Goal: Task Accomplishment & Management: Manage account settings

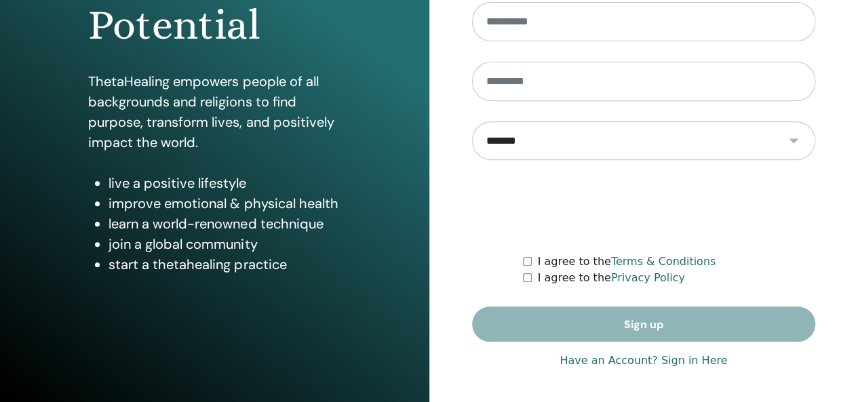
type input "**********"
click at [625, 359] on link "Have an Account? Sign in Here" at bounding box center [644, 361] width 168 height 16
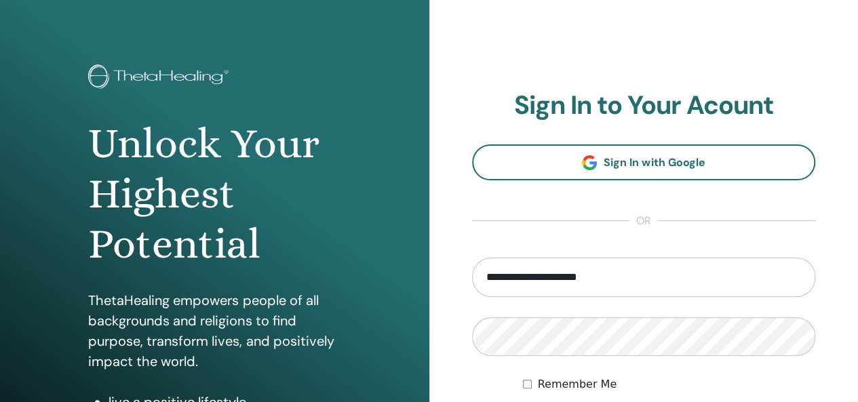
scroll to position [203, 0]
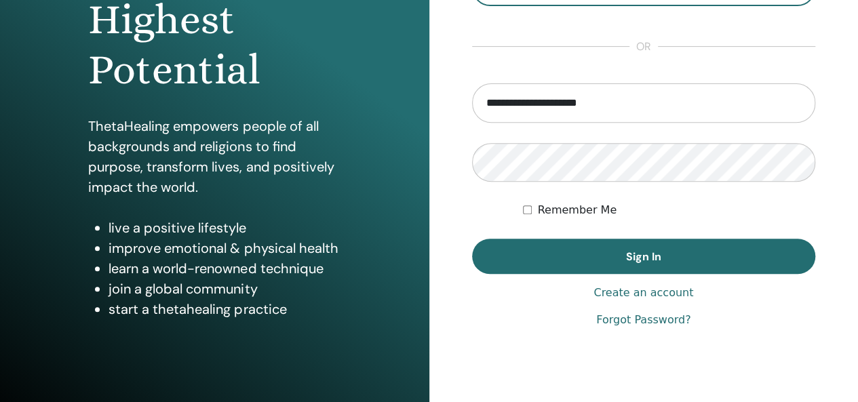
click at [663, 255] on button "Sign In" at bounding box center [644, 256] width 344 height 35
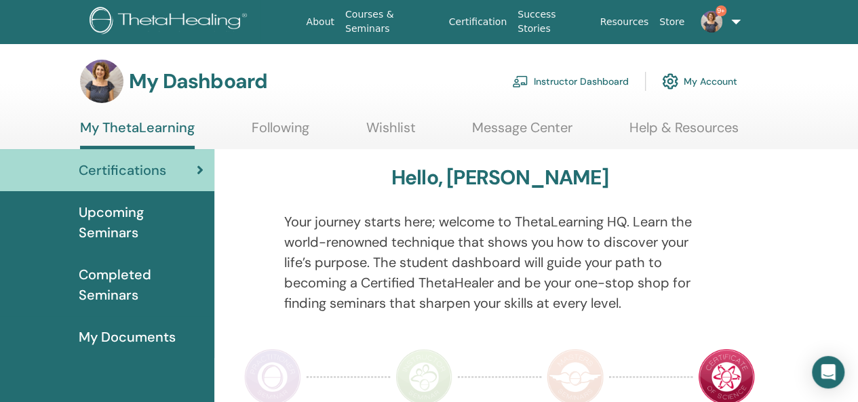
click at [604, 76] on link "Instructor Dashboard" at bounding box center [570, 81] width 117 height 30
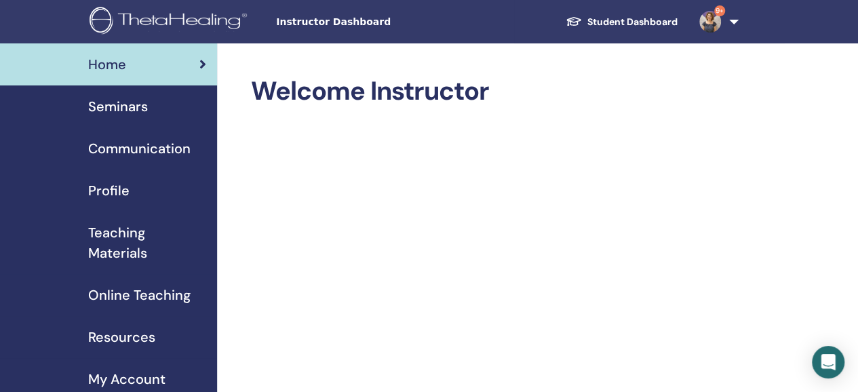
click at [138, 105] on span "Seminars" at bounding box center [118, 106] width 60 height 20
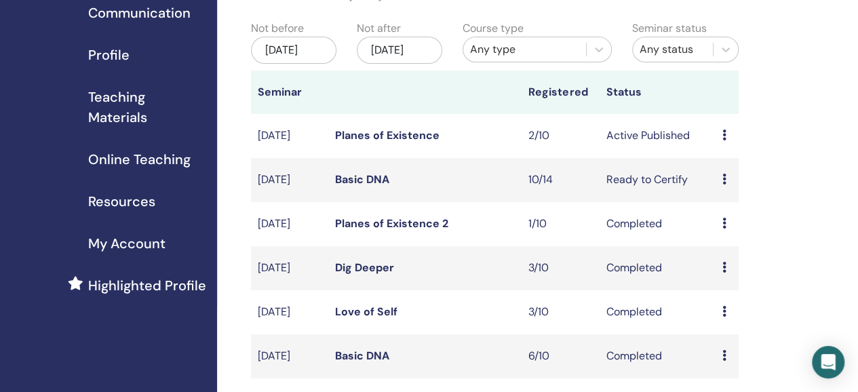
scroll to position [271, 0]
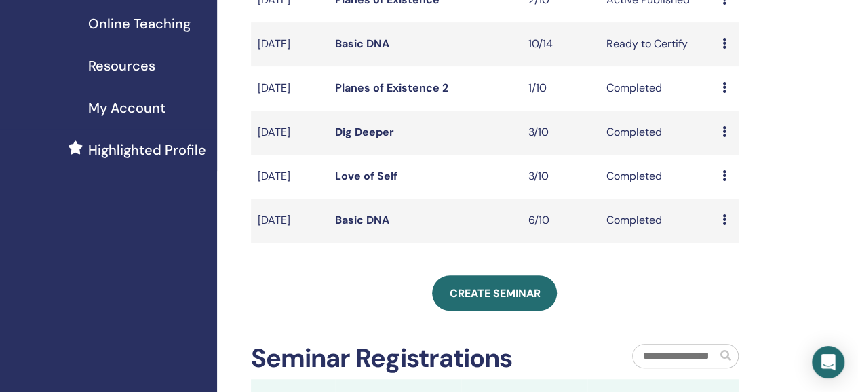
click at [486, 300] on span "Create seminar" at bounding box center [494, 293] width 91 height 14
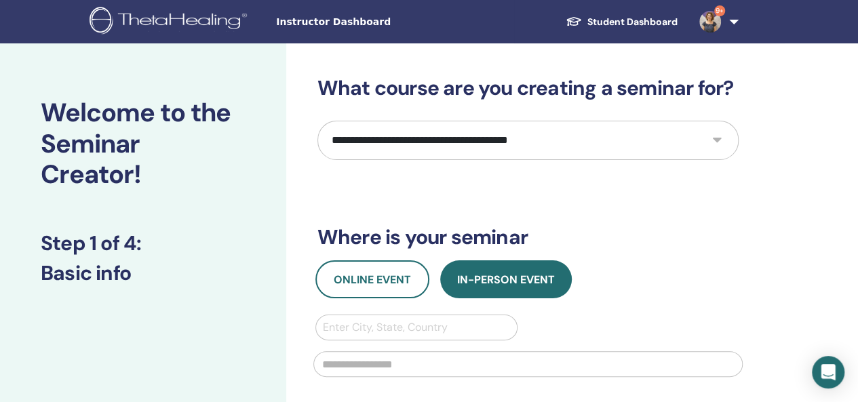
click at [711, 142] on select "**********" at bounding box center [527, 140] width 421 height 39
select select "*"
click at [317, 121] on select "**********" at bounding box center [527, 140] width 421 height 39
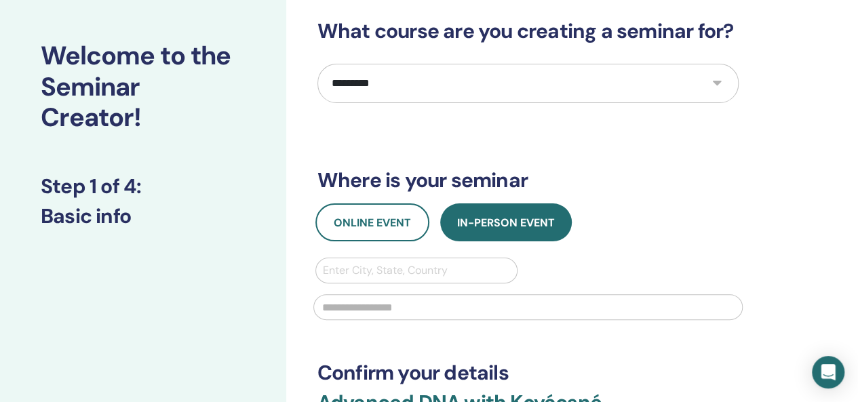
scroll to position [136, 0]
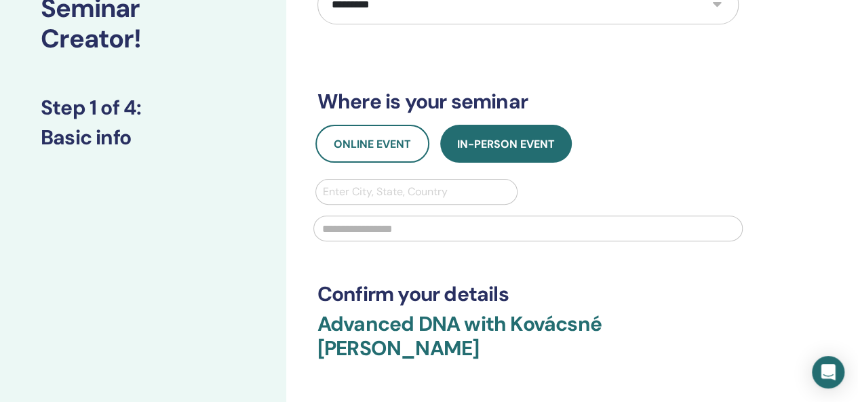
click at [520, 146] on span "In-Person Event" at bounding box center [506, 144] width 98 height 14
click at [422, 189] on div at bounding box center [417, 191] width 188 height 19
type input "******"
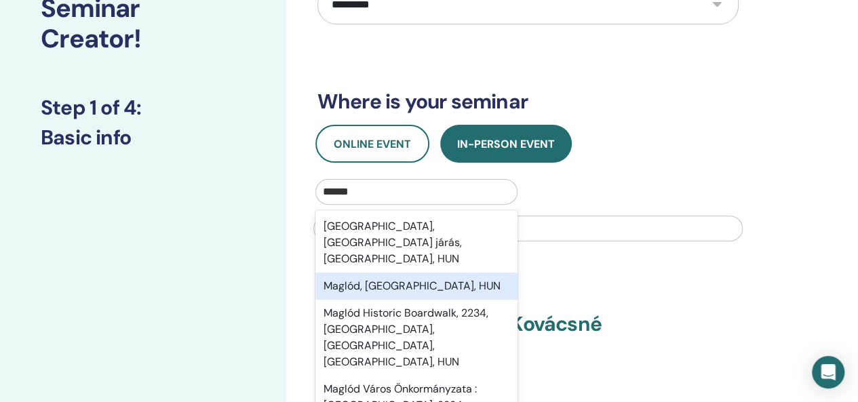
click at [385, 273] on div "Maglód, [GEOGRAPHIC_DATA], HUN" at bounding box center [416, 286] width 203 height 27
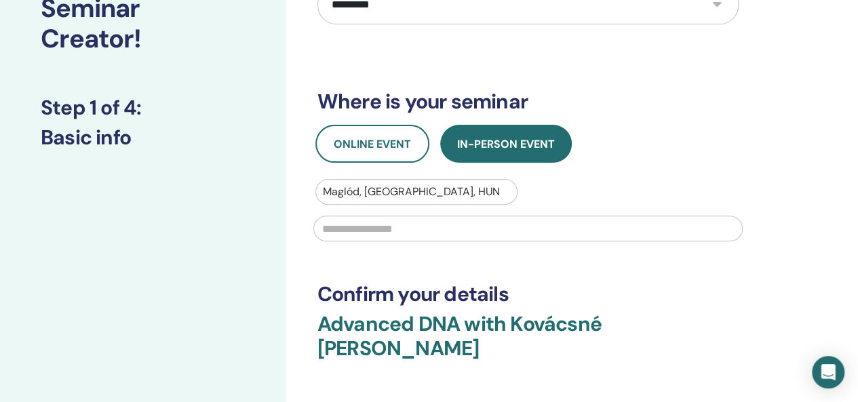
click at [378, 231] on input "text" at bounding box center [527, 229] width 429 height 26
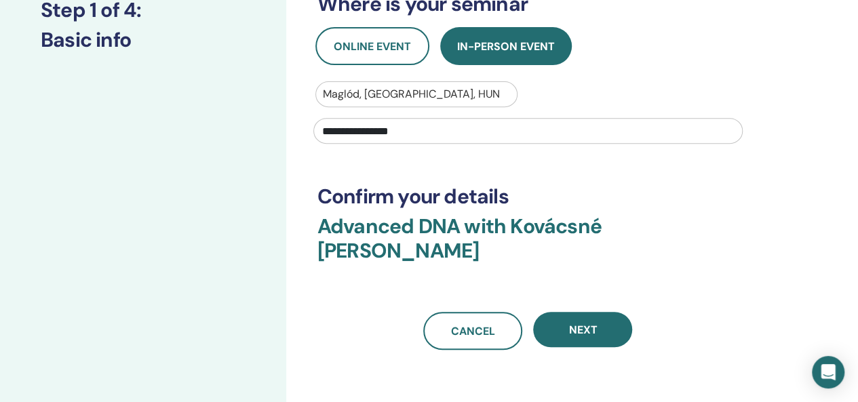
scroll to position [339, 0]
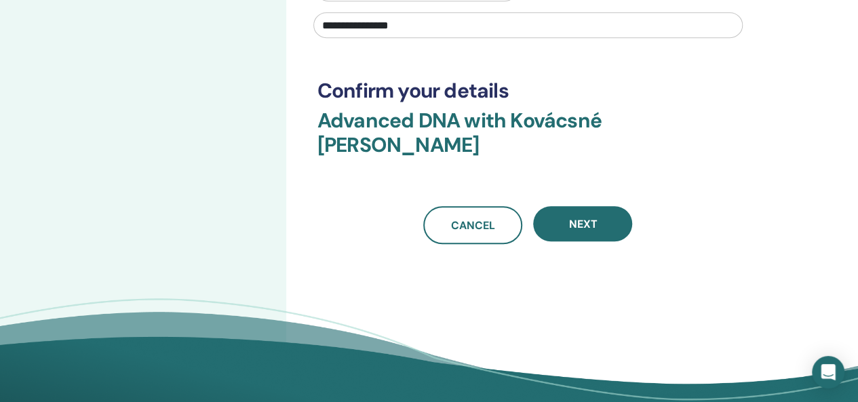
type input "**********"
click at [606, 206] on button "Next" at bounding box center [582, 223] width 99 height 35
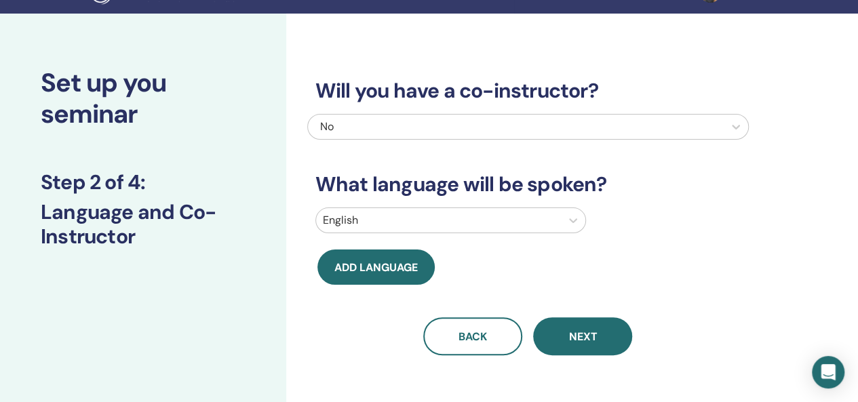
scroll to position [0, 0]
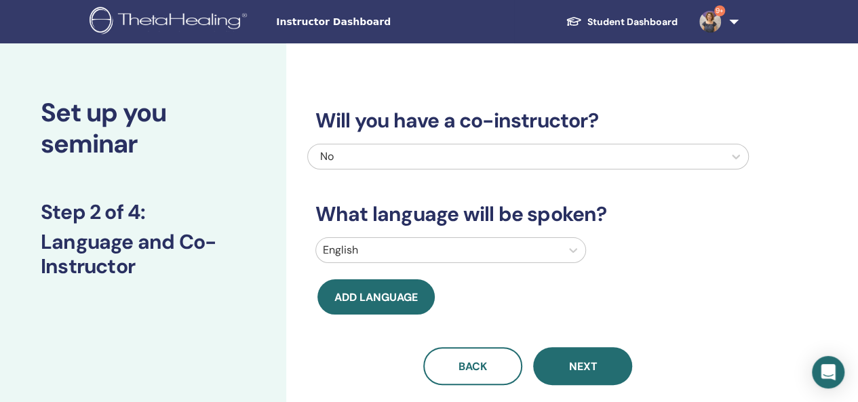
click at [578, 251] on icon at bounding box center [573, 250] width 14 height 14
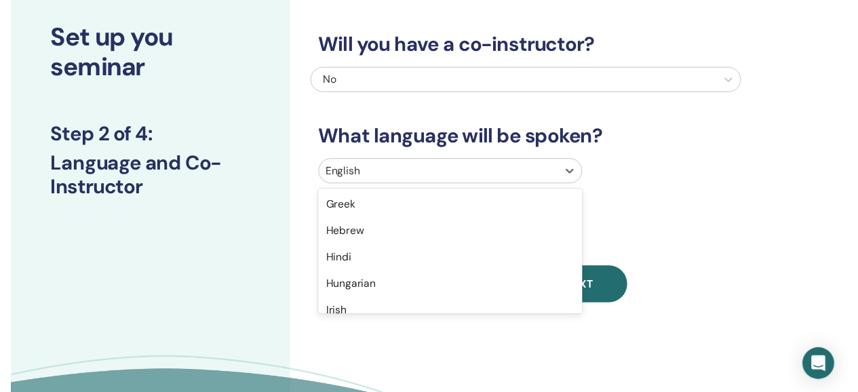
scroll to position [610, 0]
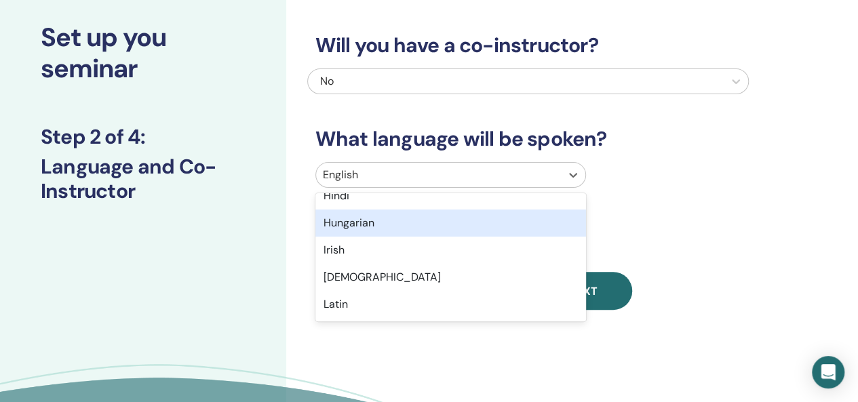
click at [384, 227] on div "Hungarian" at bounding box center [450, 223] width 271 height 27
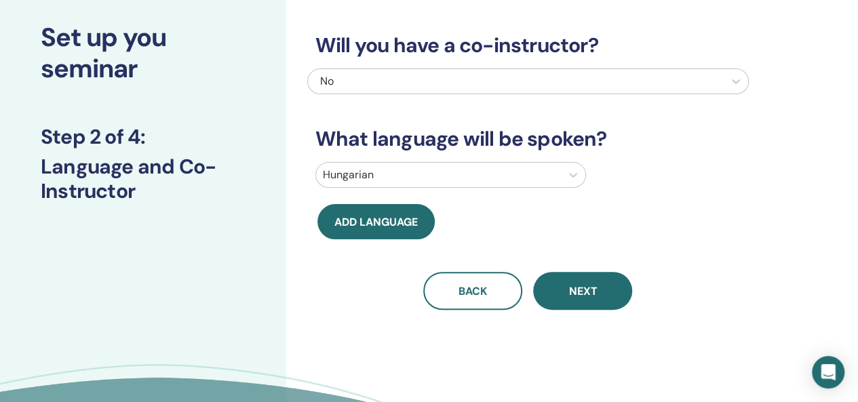
click at [595, 292] on span "Next" at bounding box center [582, 291] width 28 height 14
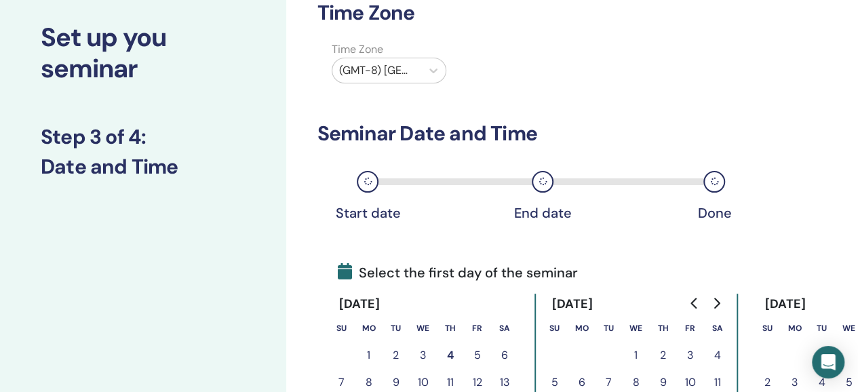
click at [439, 74] on icon at bounding box center [434, 71] width 14 height 14
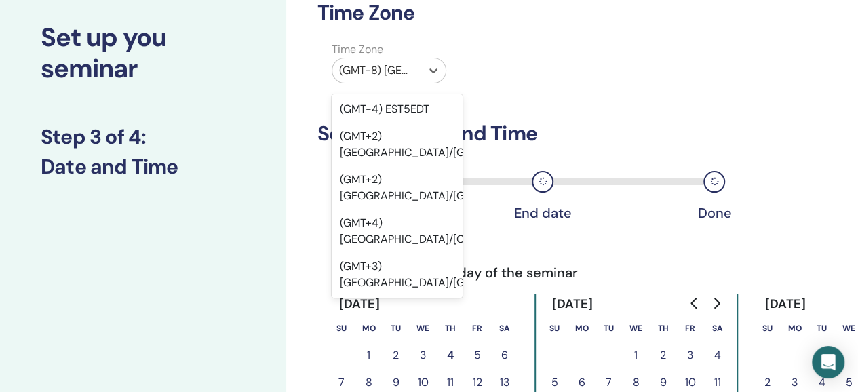
scroll to position [18618, 0]
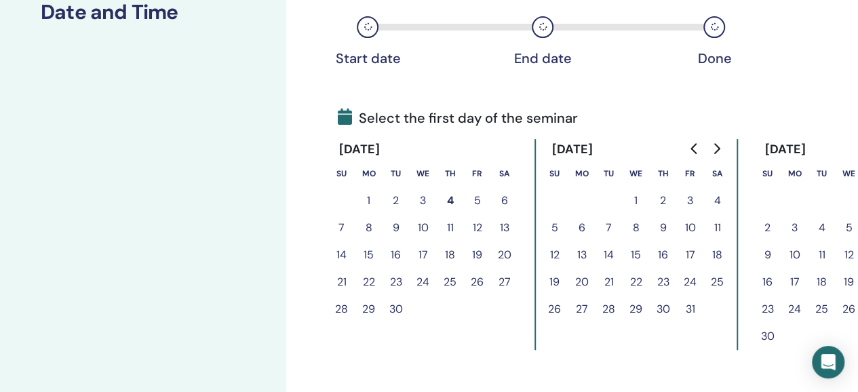
scroll to position [279, 0]
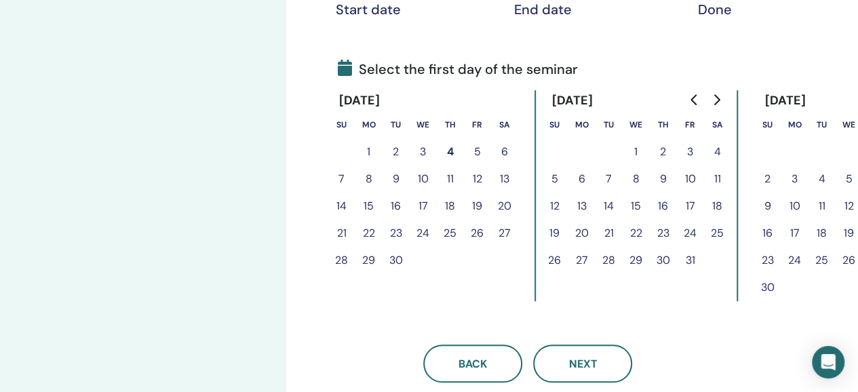
click at [479, 203] on button "19" at bounding box center [477, 206] width 27 height 27
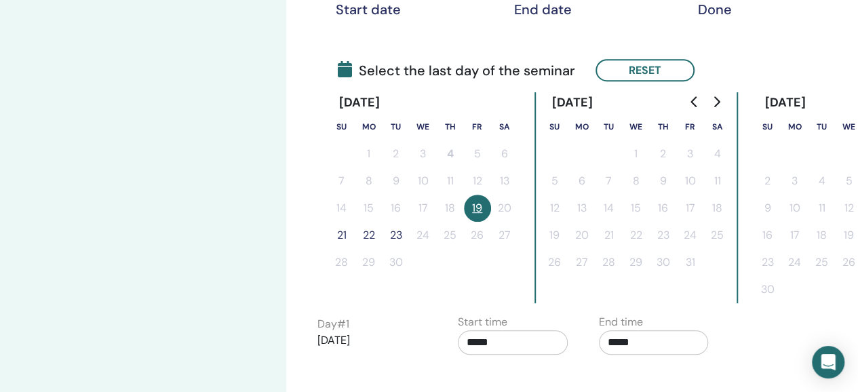
click at [366, 237] on button "22" at bounding box center [368, 235] width 27 height 27
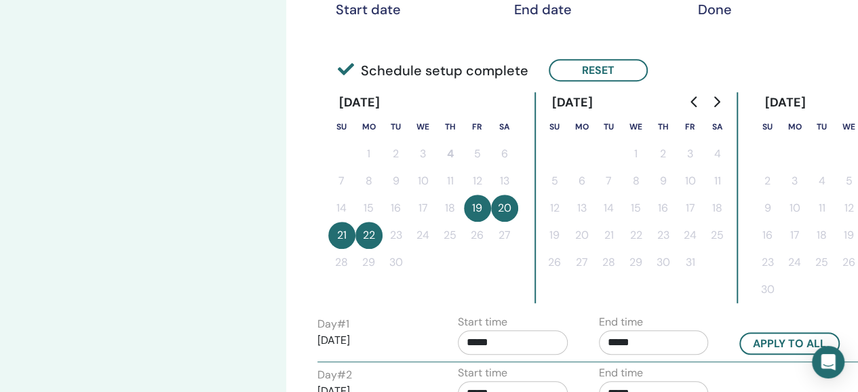
click at [346, 241] on button "21" at bounding box center [341, 235] width 27 height 27
click at [363, 233] on button "22" at bounding box center [368, 235] width 27 height 27
click at [609, 75] on button "Reset" at bounding box center [598, 70] width 99 height 22
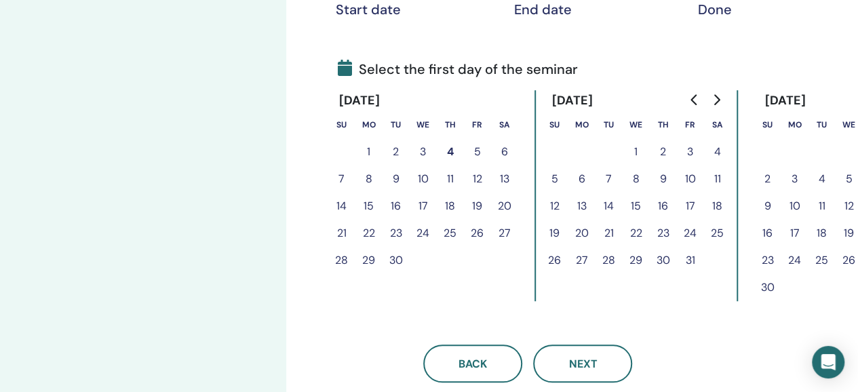
click at [480, 203] on button "19" at bounding box center [477, 206] width 27 height 27
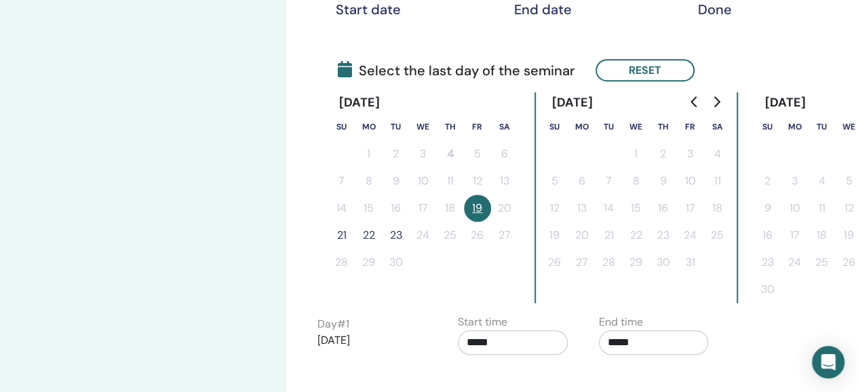
click at [347, 234] on button "21" at bounding box center [341, 235] width 27 height 27
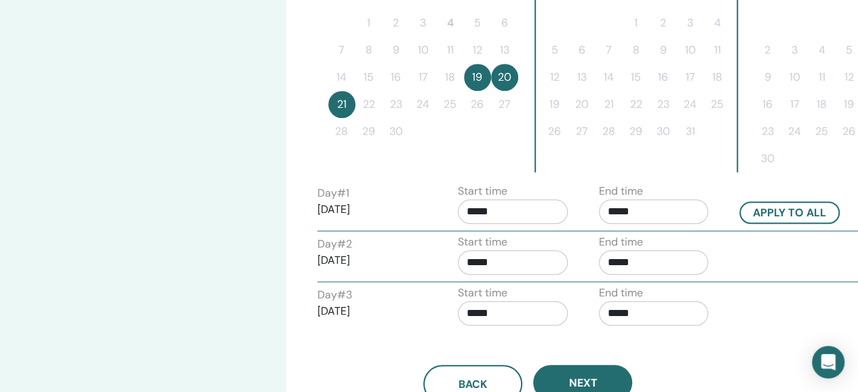
scroll to position [414, 0]
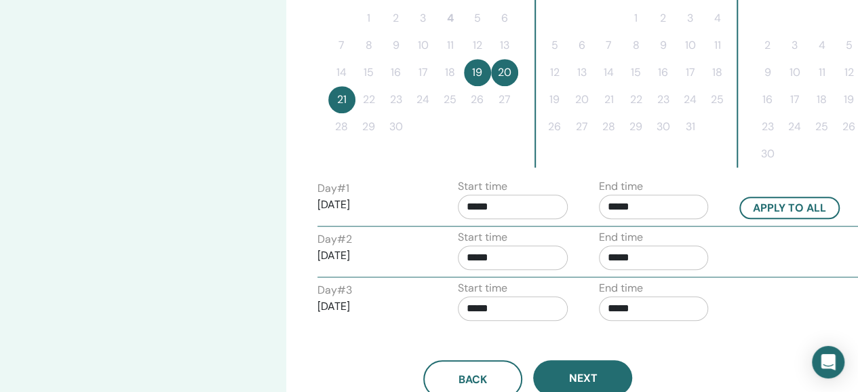
click at [651, 208] on input "*****" at bounding box center [654, 207] width 110 height 24
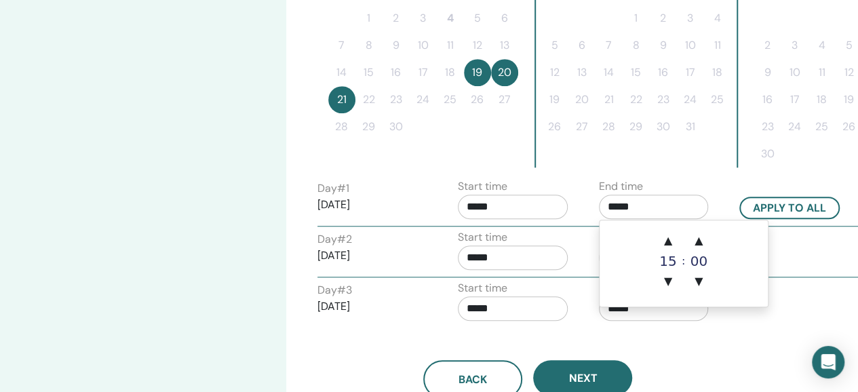
click at [669, 246] on span "▲" at bounding box center [667, 240] width 27 height 27
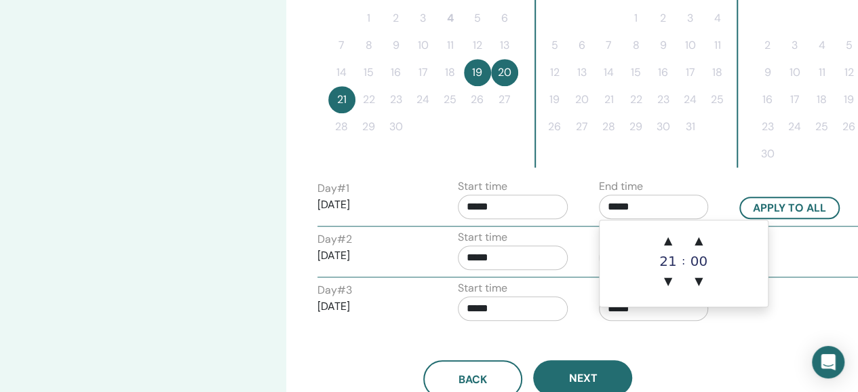
click at [669, 246] on span "▲" at bounding box center [667, 240] width 27 height 27
type input "*****"
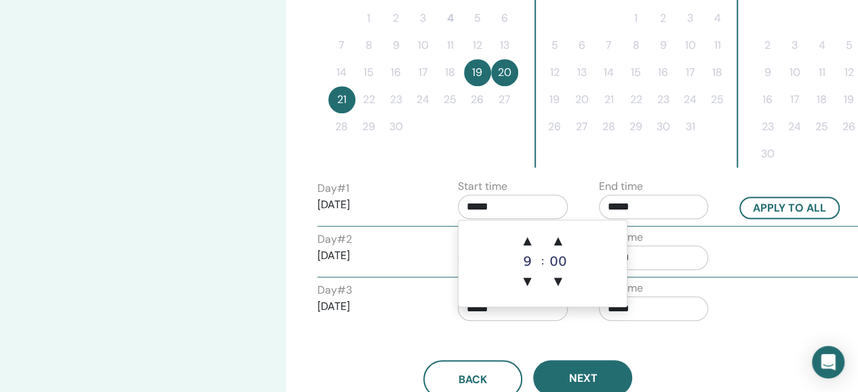
click at [482, 208] on input "*****" at bounding box center [513, 207] width 110 height 24
click at [522, 241] on span "▲" at bounding box center [526, 240] width 27 height 27
click at [526, 243] on span "▲" at bounding box center [526, 240] width 27 height 27
click at [527, 243] on span "▲" at bounding box center [526, 240] width 27 height 27
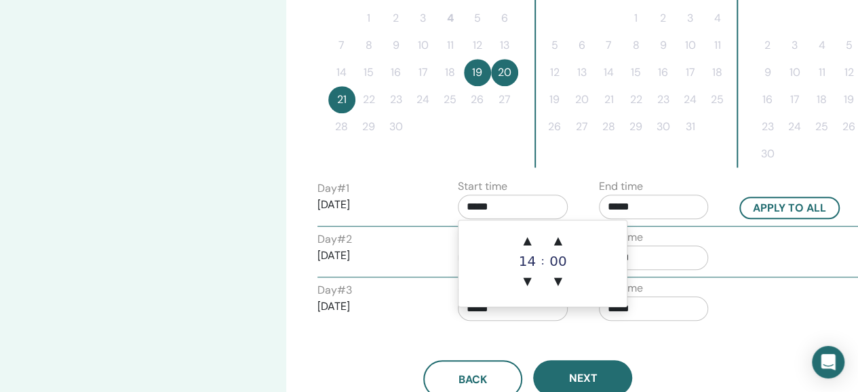
click at [527, 243] on span "▲" at bounding box center [526, 240] width 27 height 27
type input "*****"
click at [724, 244] on div "End time *****" at bounding box center [659, 252] width 141 height 47
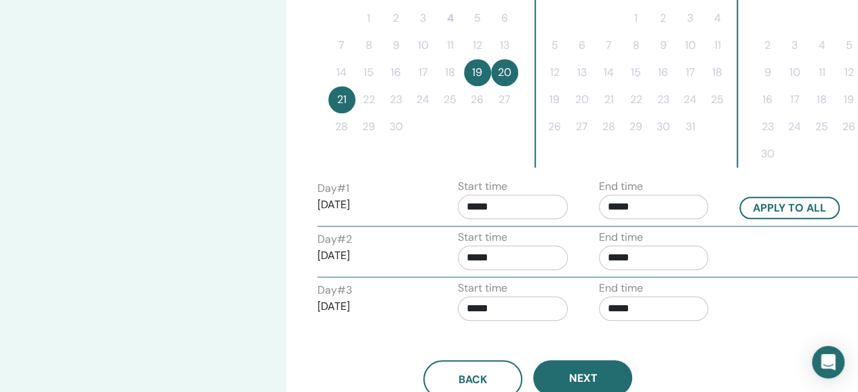
click at [616, 254] on input "*****" at bounding box center [654, 258] width 110 height 24
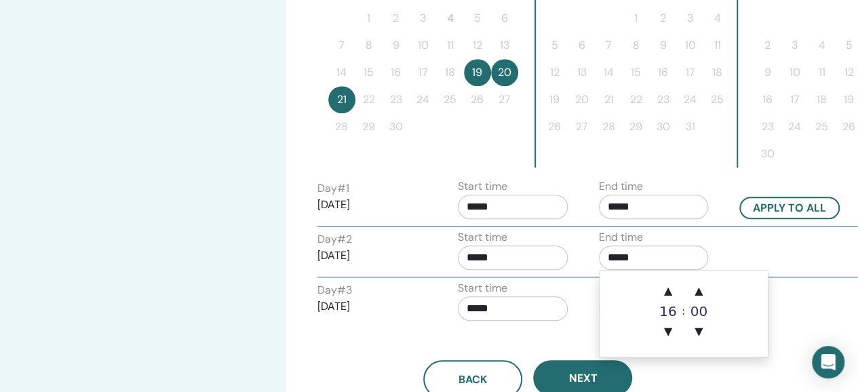
click at [667, 290] on span "▲" at bounding box center [667, 290] width 27 height 27
type input "*****"
click at [787, 254] on div "Day # 2 2025/09/20 Start time ***** End time *****" at bounding box center [588, 252] width 563 height 47
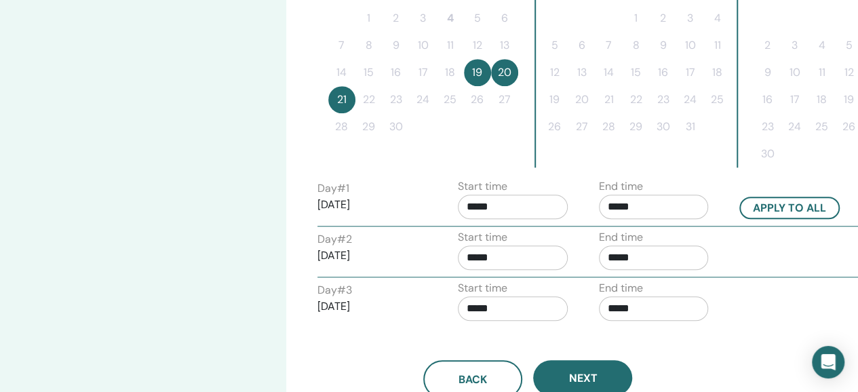
click at [615, 310] on input "*****" at bounding box center [654, 308] width 110 height 24
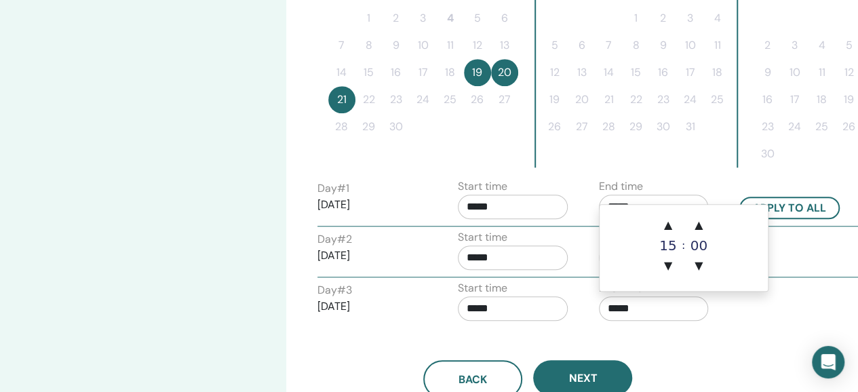
click at [671, 233] on span "▲" at bounding box center [667, 225] width 27 height 27
type input "*****"
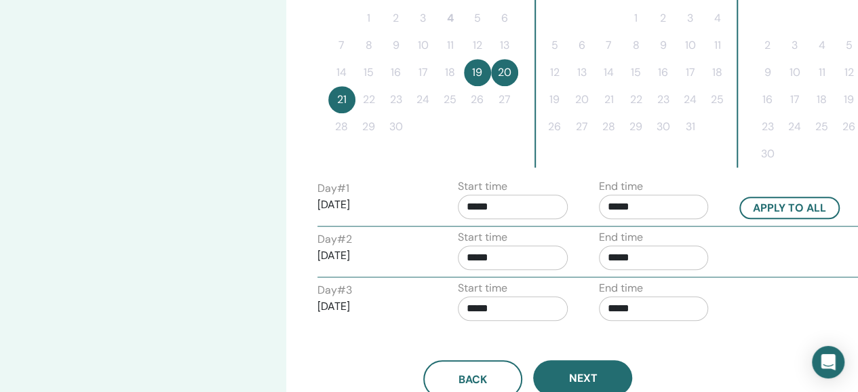
click at [686, 338] on div "Back Next" at bounding box center [528, 363] width 442 height 71
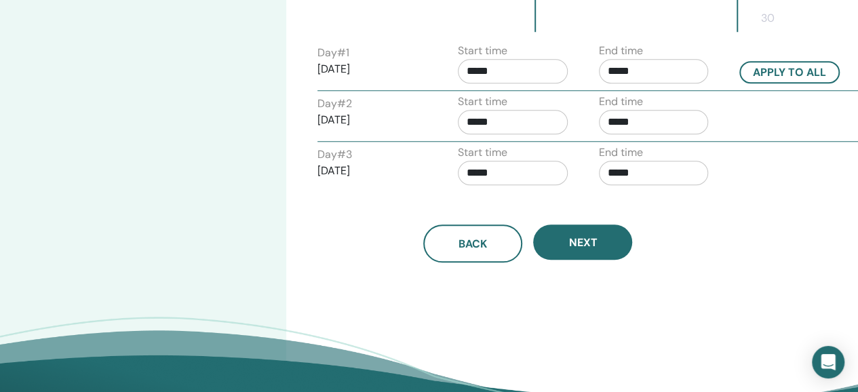
click at [576, 246] on span "Next" at bounding box center [582, 242] width 28 height 14
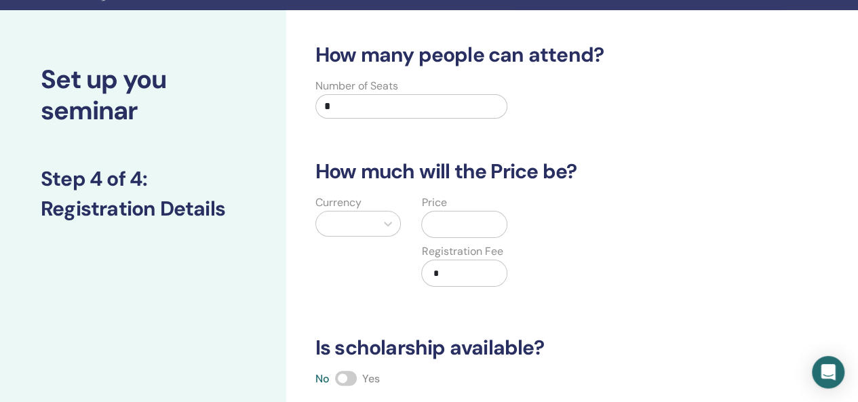
scroll to position [0, 0]
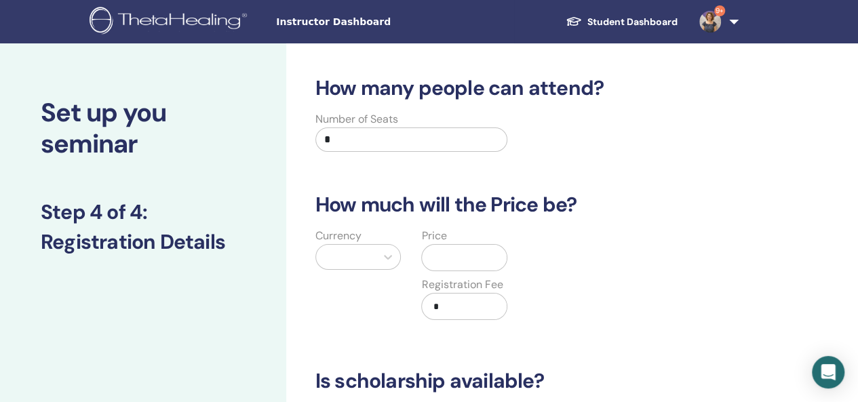
click at [351, 150] on input "*" at bounding box center [411, 140] width 193 height 24
type input "**"
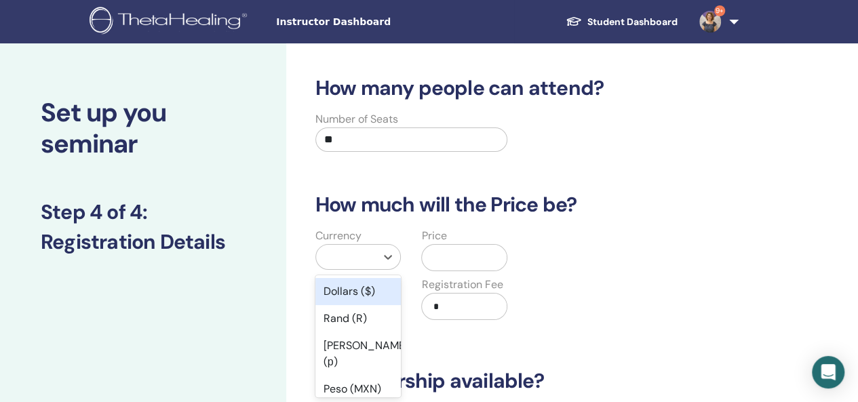
click at [385, 260] on icon at bounding box center [388, 257] width 14 height 14
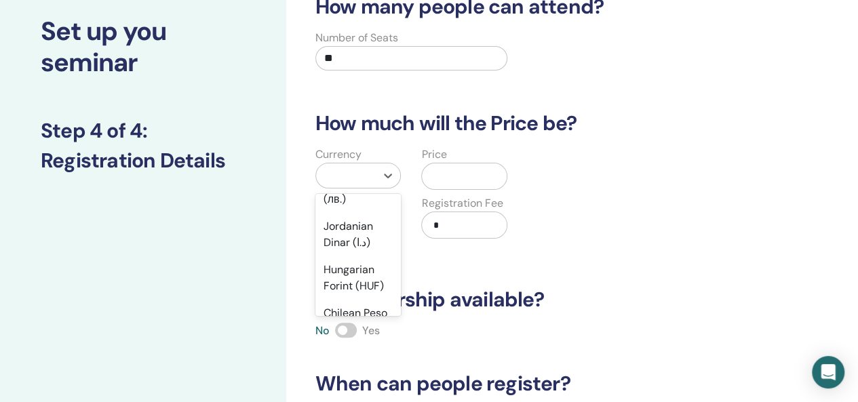
scroll to position [1153, 0]
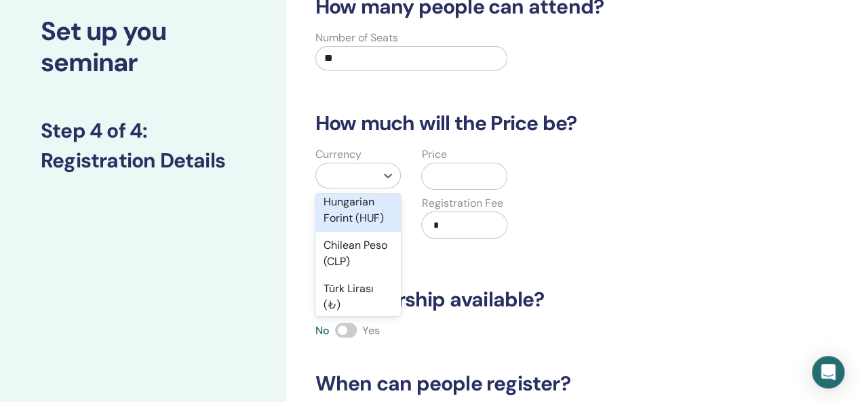
click at [355, 232] on div "Hungarian Forint (HUF)" at bounding box center [358, 210] width 86 height 43
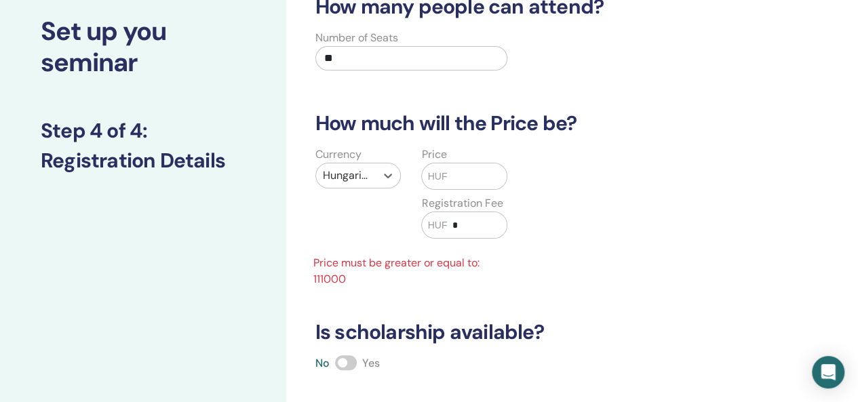
click at [444, 170] on span "HUF" at bounding box center [437, 177] width 20 height 14
click at [442, 176] on span "HUF" at bounding box center [437, 177] width 20 height 14
click at [451, 173] on input "text" at bounding box center [477, 176] width 60 height 26
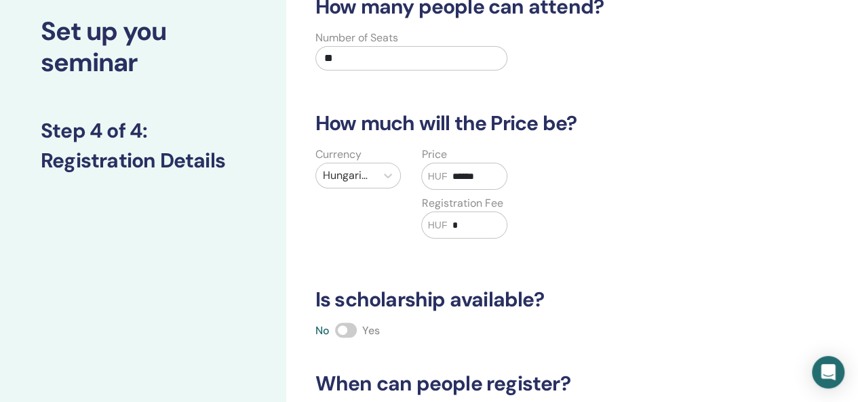
type input "******"
click at [468, 222] on input "*" at bounding box center [477, 225] width 60 height 26
type input "*****"
click at [356, 329] on label at bounding box center [346, 330] width 22 height 15
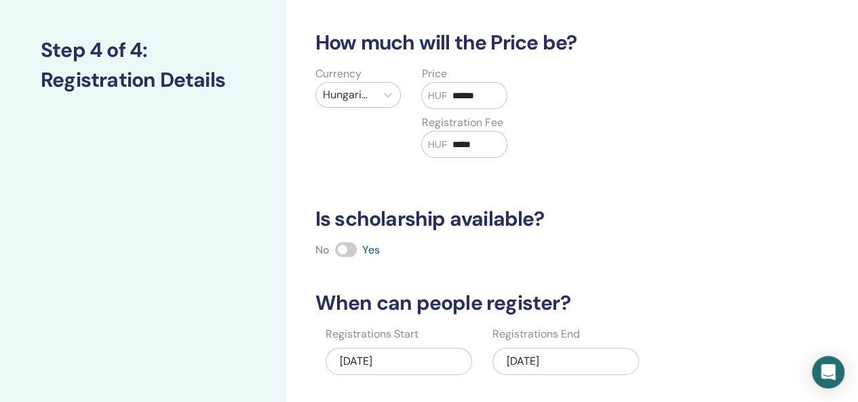
scroll to position [217, 0]
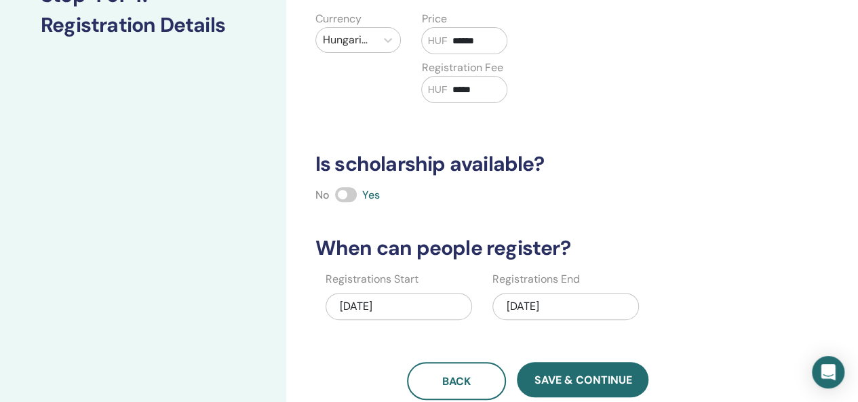
click at [584, 374] on span "Save & Continue" at bounding box center [583, 380] width 98 height 14
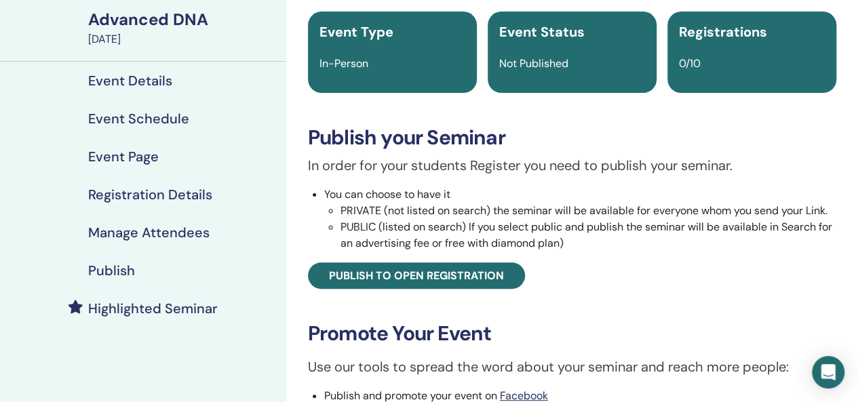
scroll to position [136, 0]
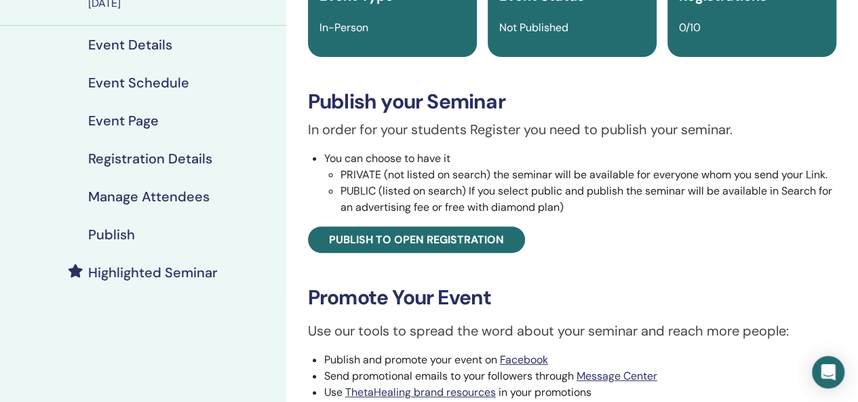
click at [472, 234] on span "Publish to open registration" at bounding box center [416, 240] width 175 height 14
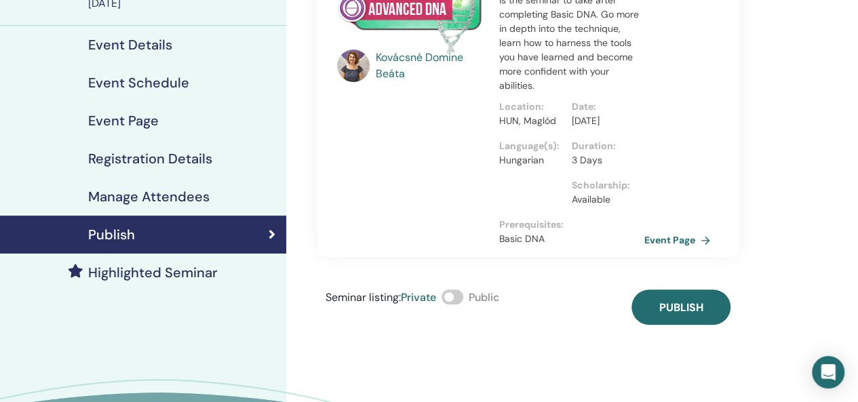
click at [677, 315] on span "Publish" at bounding box center [681, 307] width 44 height 14
click at [463, 305] on span at bounding box center [453, 297] width 22 height 15
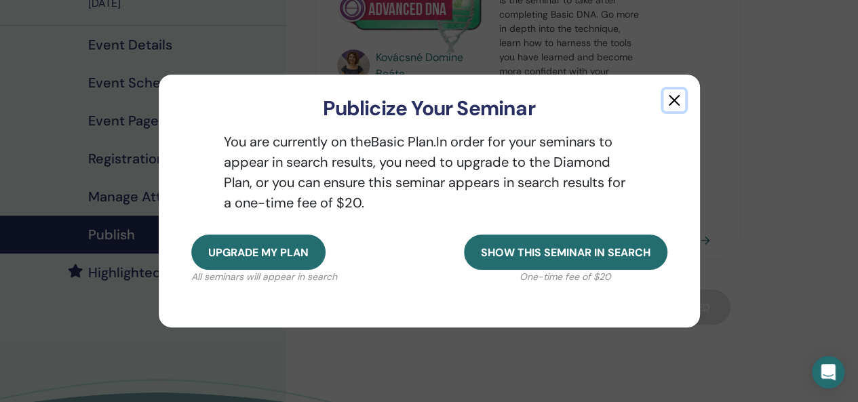
click at [674, 98] on button "button" at bounding box center [674, 101] width 22 height 22
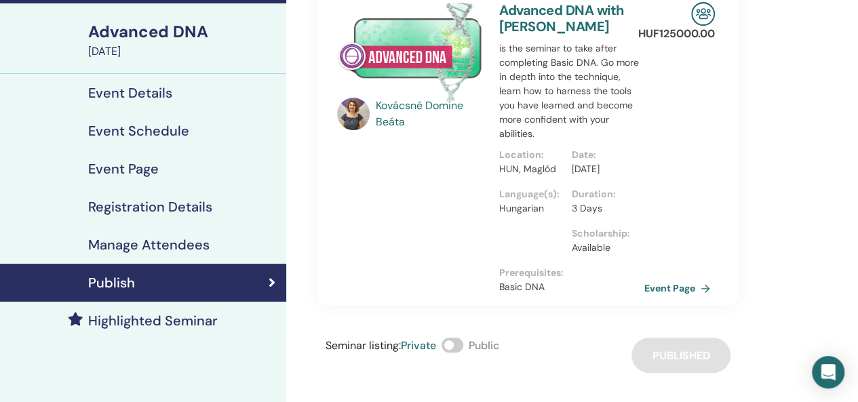
scroll to position [68, 0]
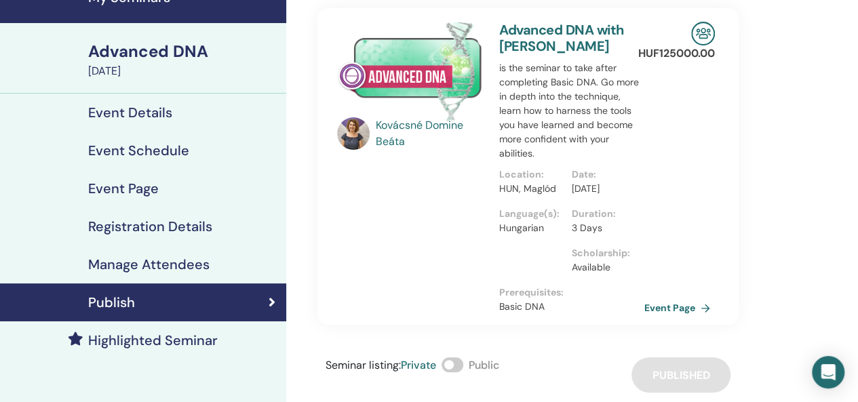
click at [191, 64] on div "September 19, 2025" at bounding box center [183, 71] width 190 height 16
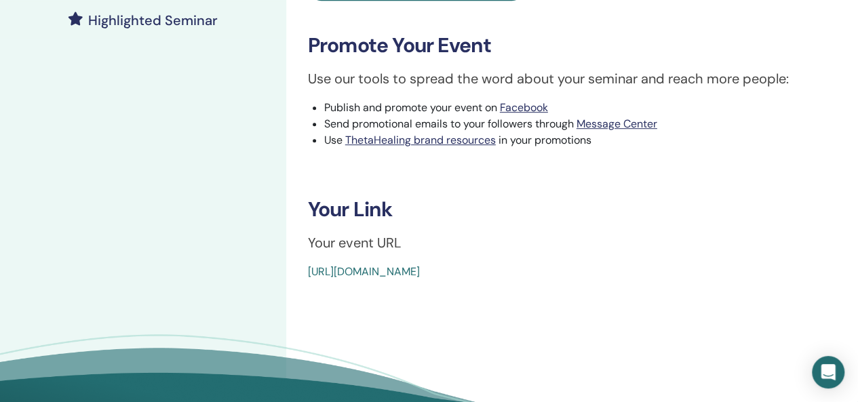
scroll to position [407, 0]
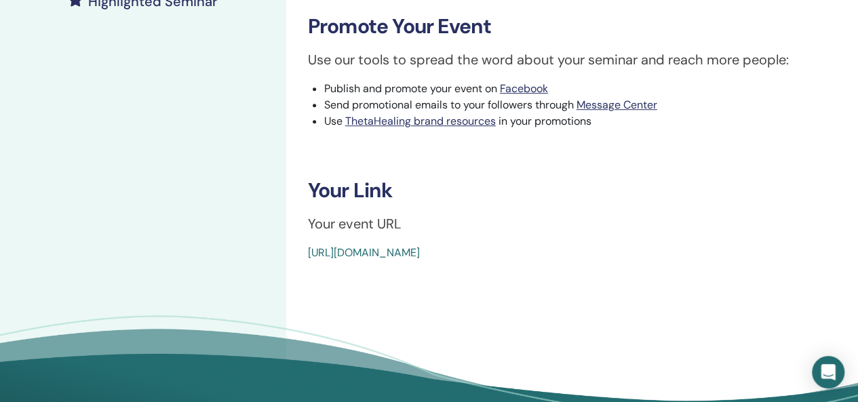
drag, startPoint x: 557, startPoint y: 262, endPoint x: 304, endPoint y: 275, distance: 253.3
click at [304, 275] on div "Advanced DNA Event Type In-Person Event Status Not Published Registrations 0/10…" at bounding box center [572, 43] width 572 height 815
copy link "https://www.thetahealing.com/seminar-376547-details.html"
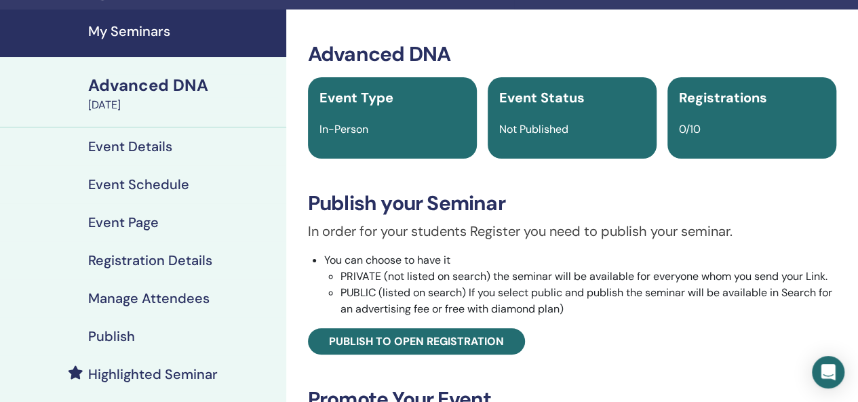
scroll to position [0, 0]
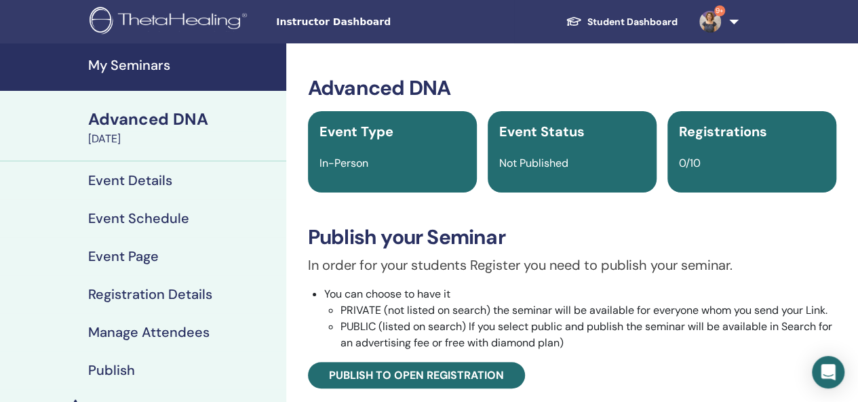
click at [160, 74] on link "My Seminars" at bounding box center [143, 66] width 286 height 47
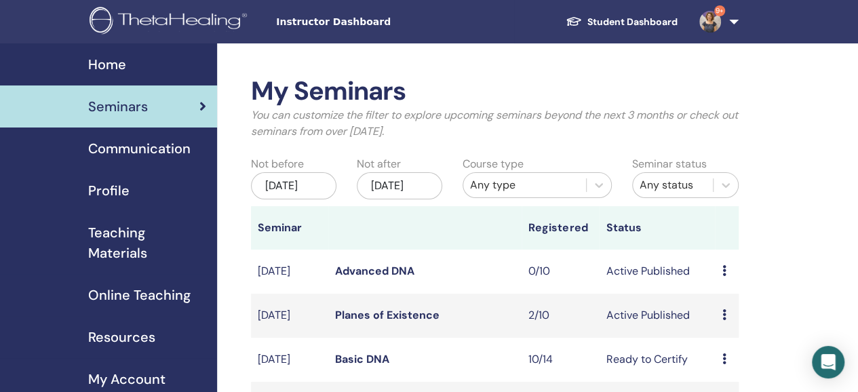
click at [620, 21] on link "Student Dashboard" at bounding box center [622, 21] width 134 height 25
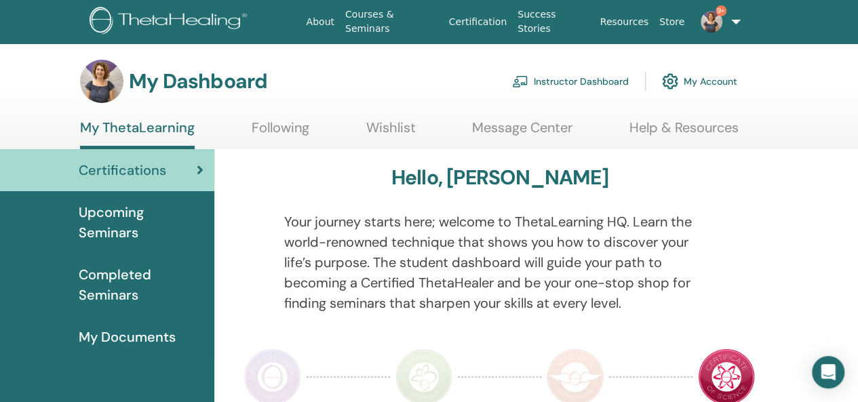
click at [407, 20] on link "Courses & Seminars" at bounding box center [392, 21] width 104 height 39
click at [570, 79] on link "Instructor Dashboard" at bounding box center [570, 81] width 117 height 30
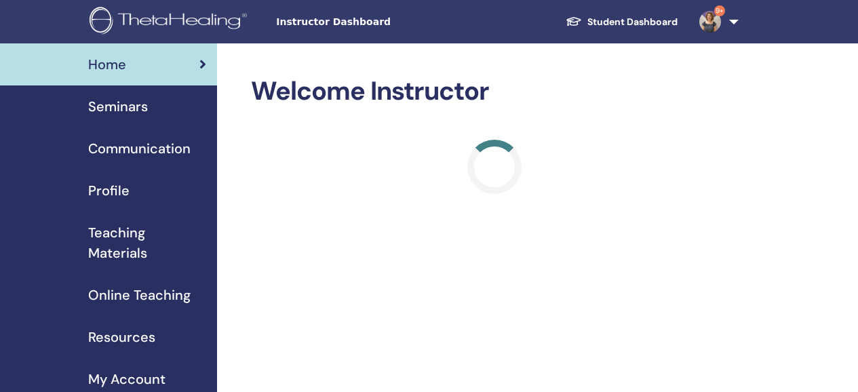
click at [136, 102] on span "Seminars" at bounding box center [118, 106] width 60 height 20
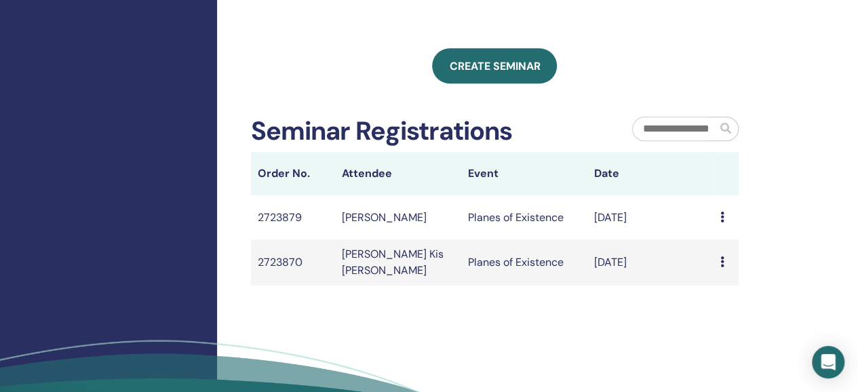
scroll to position [203, 0]
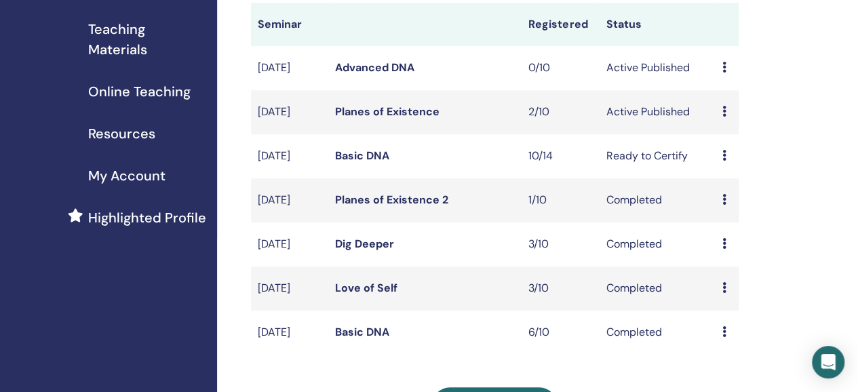
click at [399, 75] on link "Advanced DNA" at bounding box center [374, 67] width 79 height 14
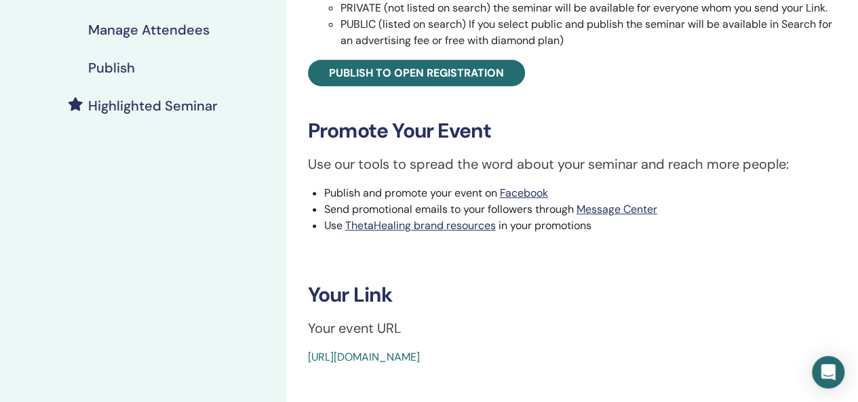
scroll to position [203, 0]
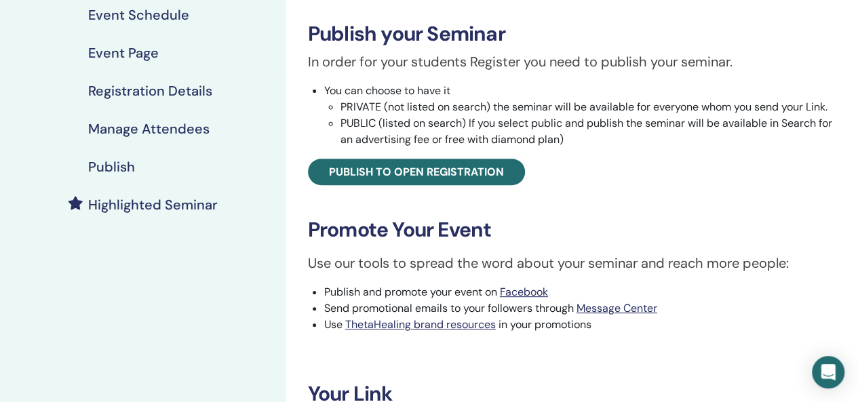
click at [430, 169] on span "Publish to open registration" at bounding box center [416, 172] width 175 height 14
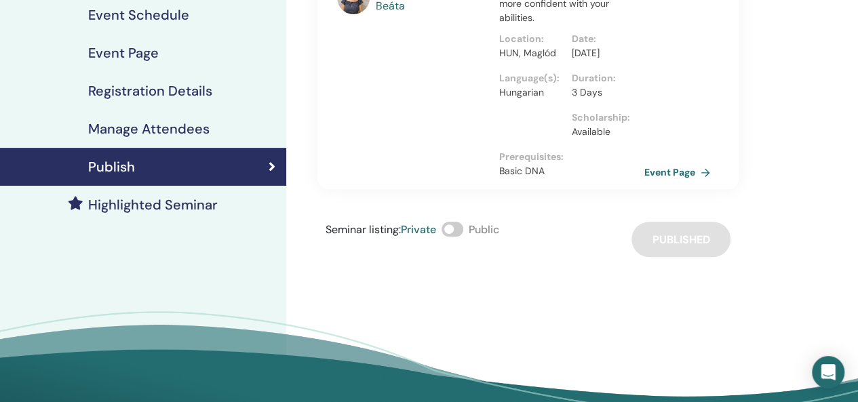
click at [456, 237] on span at bounding box center [453, 229] width 22 height 15
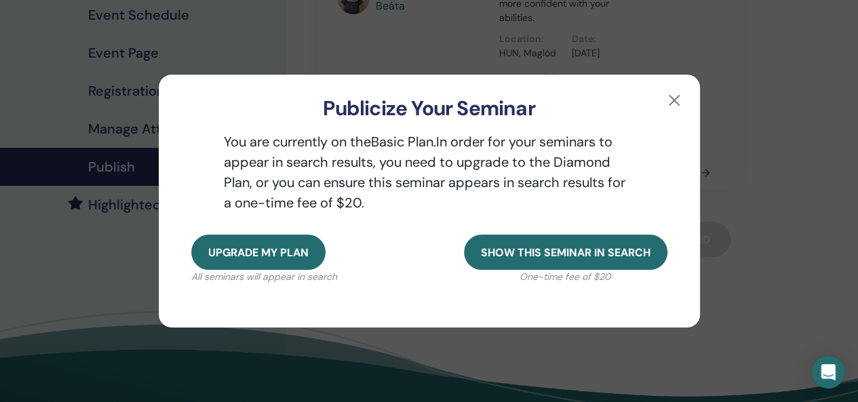
click at [296, 260] on span "Upgrade my plan" at bounding box center [258, 253] width 100 height 14
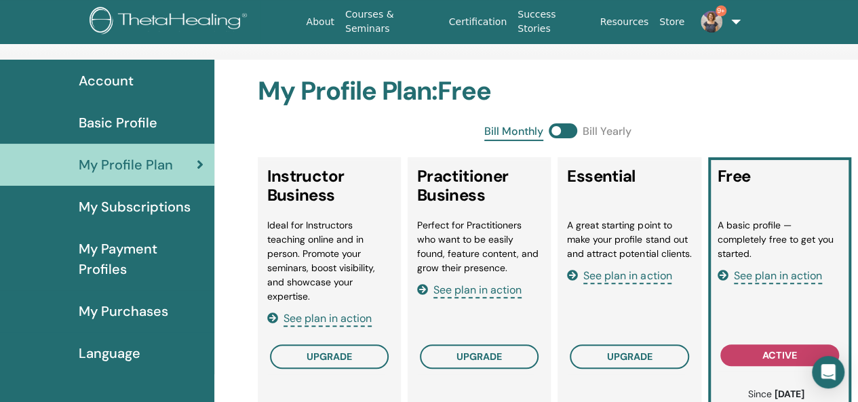
scroll to position [165, 0]
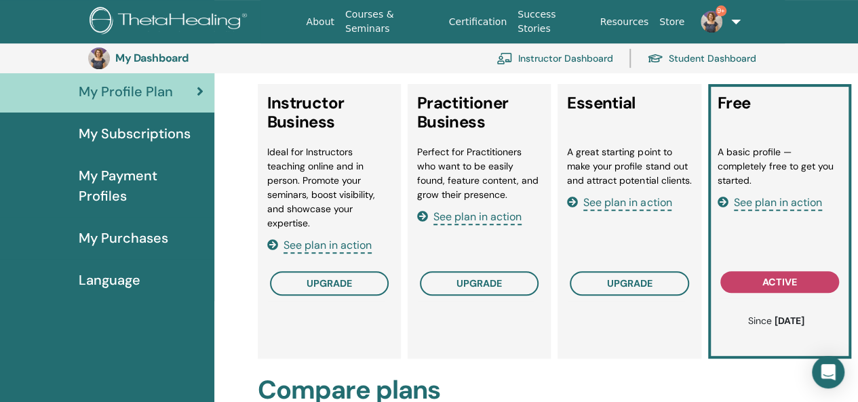
click at [172, 139] on span "My Subscriptions" at bounding box center [135, 133] width 112 height 20
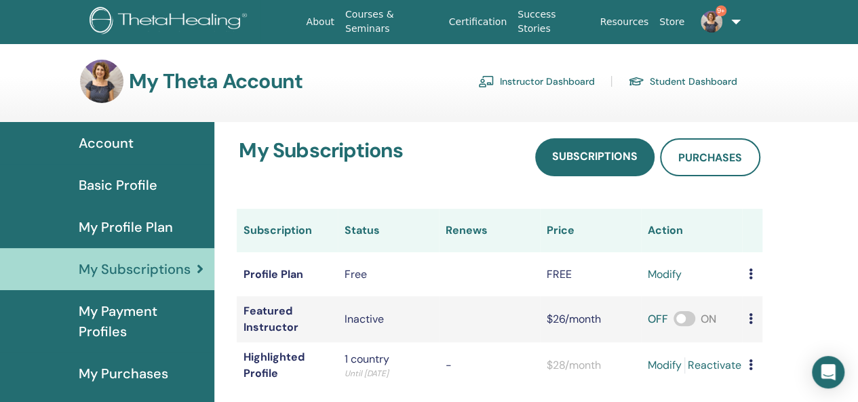
scroll to position [68, 0]
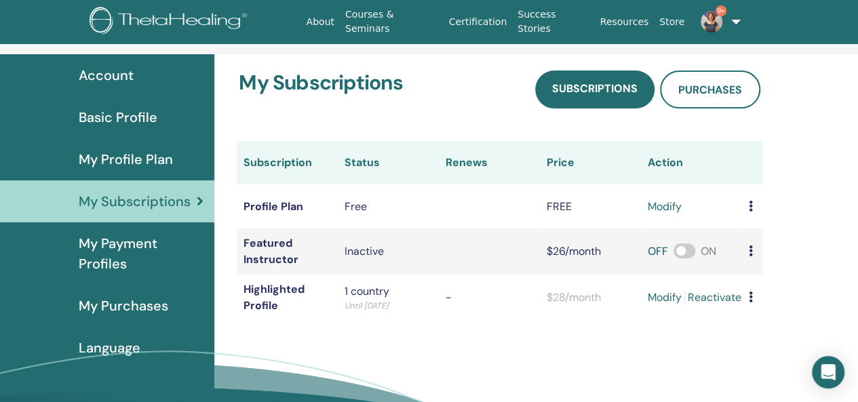
click at [279, 244] on td "Featured Instructor" at bounding box center [287, 252] width 101 height 46
click at [144, 309] on span "My Purchases" at bounding box center [124, 306] width 90 height 20
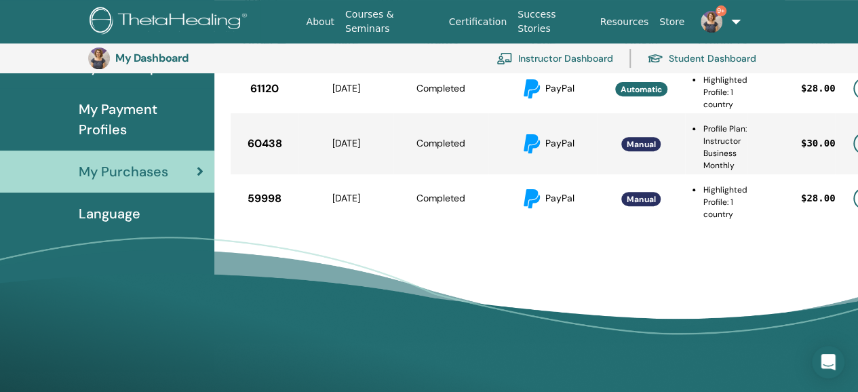
scroll to position [233, 0]
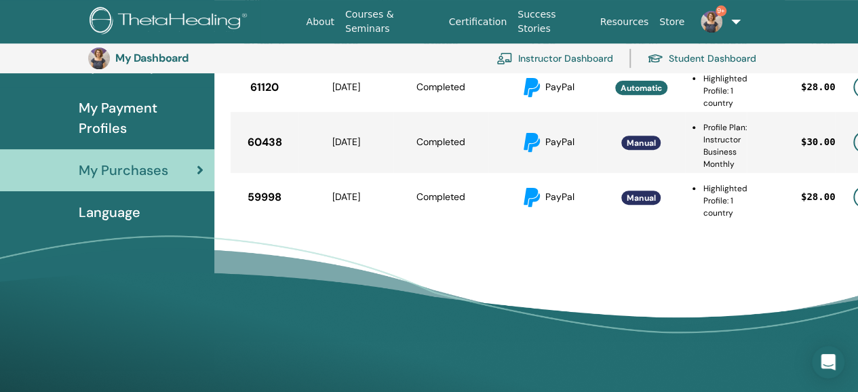
click at [124, 212] on span "Language" at bounding box center [110, 212] width 62 height 20
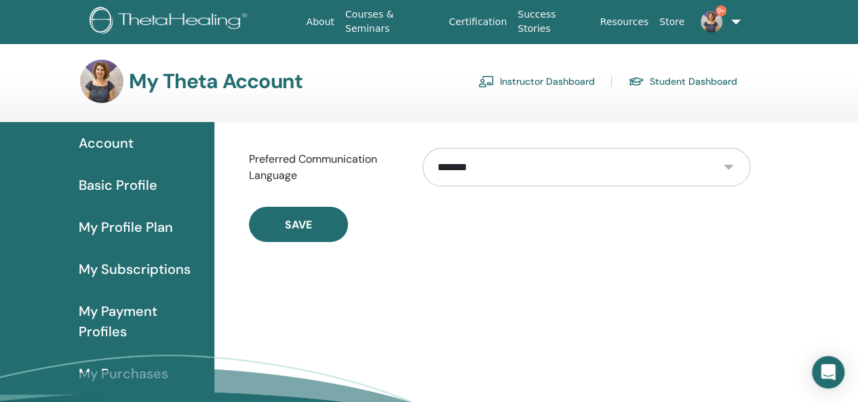
click at [139, 229] on span "My Profile Plan" at bounding box center [126, 227] width 94 height 20
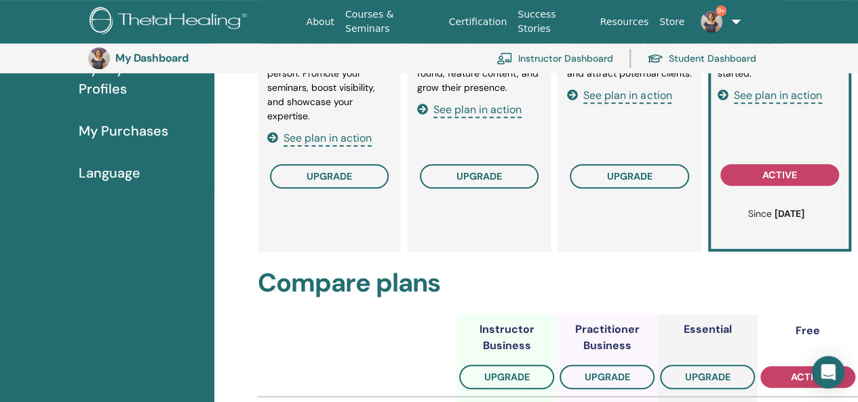
scroll to position [301, 0]
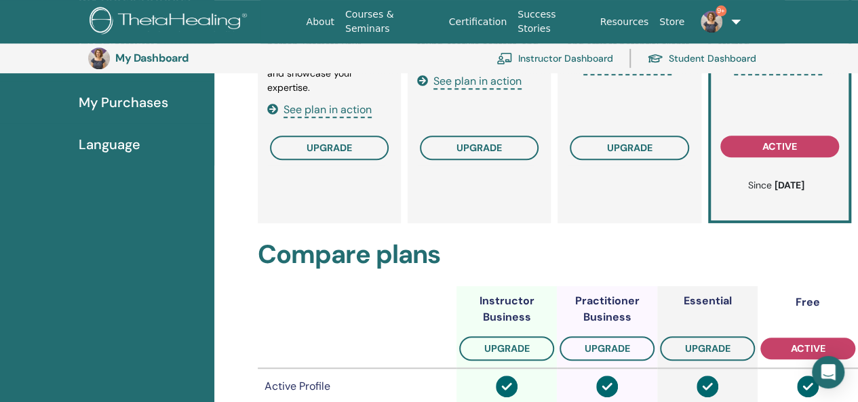
click at [339, 150] on span "upgrade" at bounding box center [329, 148] width 45 height 12
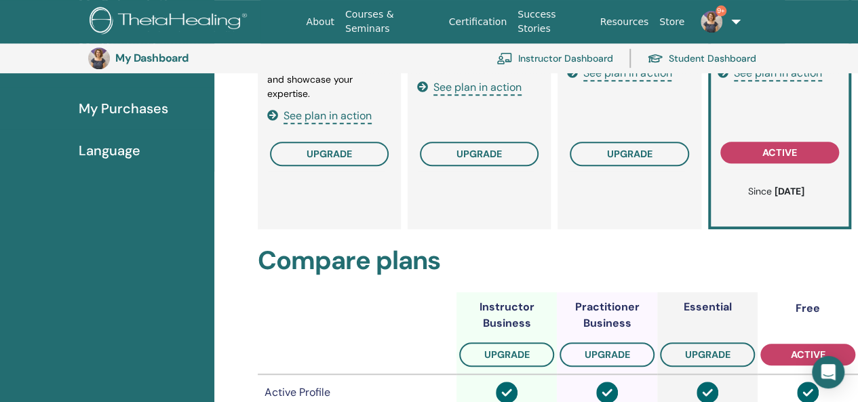
scroll to position [164, 0]
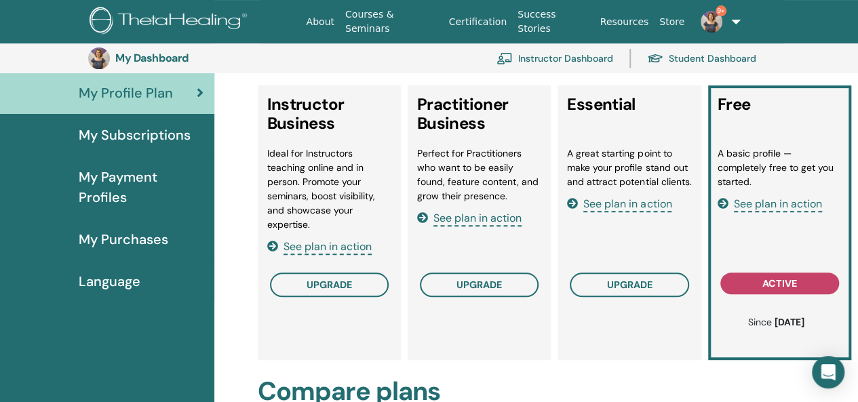
click at [146, 181] on span "My Payment Profiles" at bounding box center [141, 187] width 125 height 41
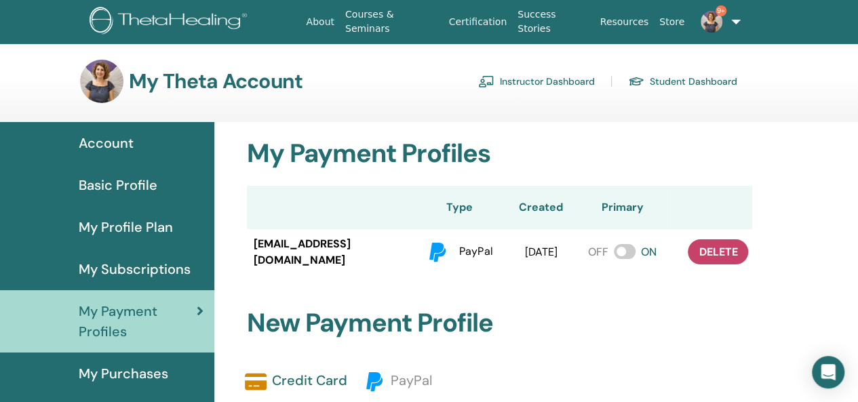
click at [129, 142] on span "Account" at bounding box center [106, 143] width 55 height 20
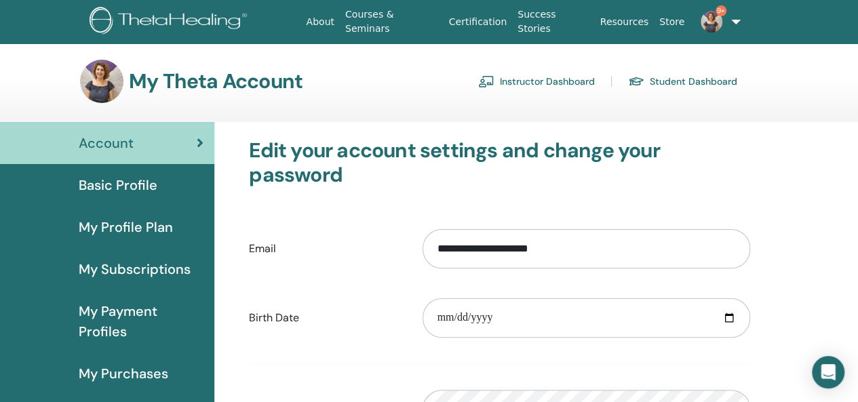
click at [128, 184] on span "Basic Profile" at bounding box center [118, 185] width 79 height 20
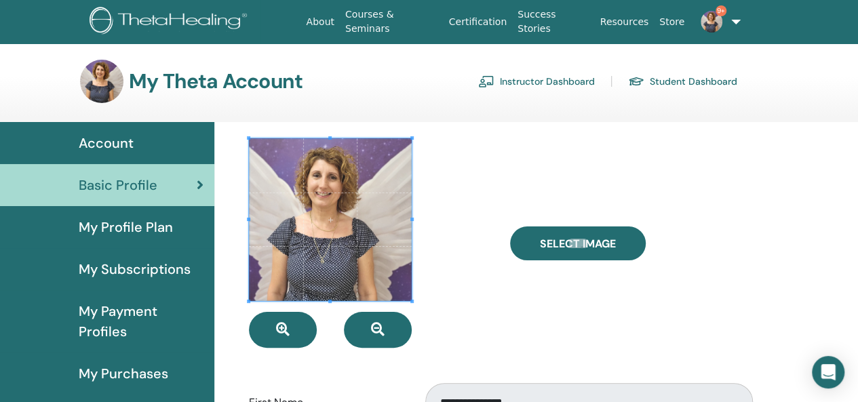
click at [130, 236] on span "My Profile Plan" at bounding box center [126, 227] width 94 height 20
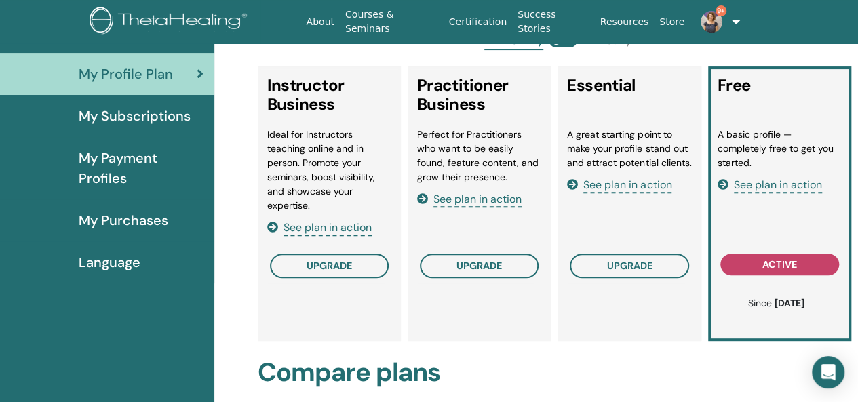
scroll to position [165, 0]
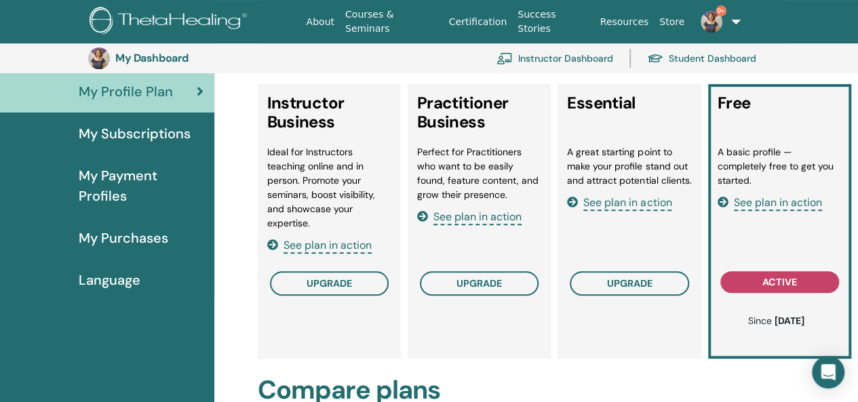
click at [336, 251] on span "See plan in action" at bounding box center [327, 246] width 88 height 16
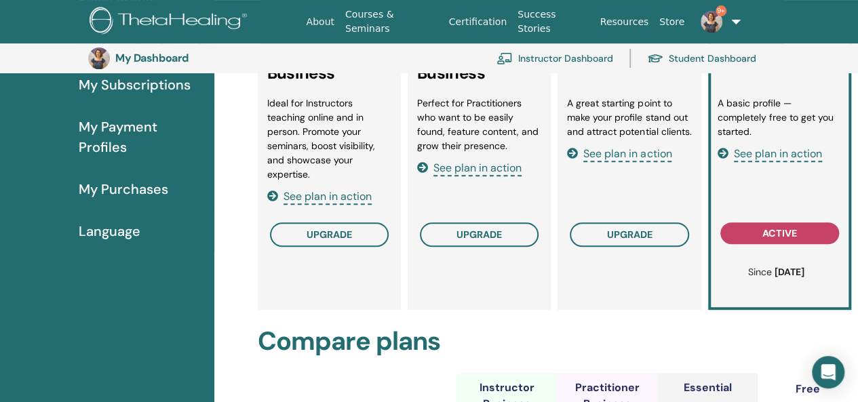
scroll to position [233, 0]
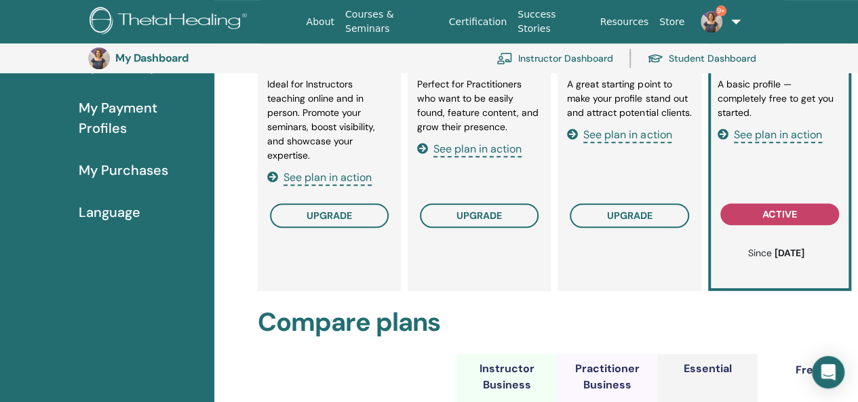
click at [334, 219] on span "upgrade" at bounding box center [329, 216] width 45 height 12
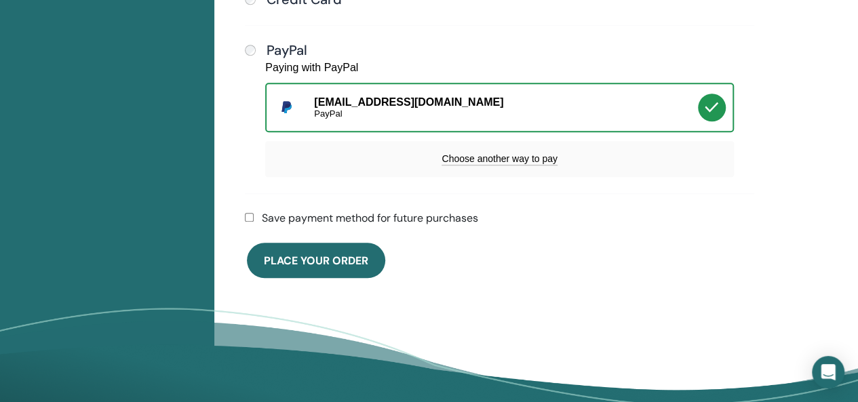
scroll to position [505, 0]
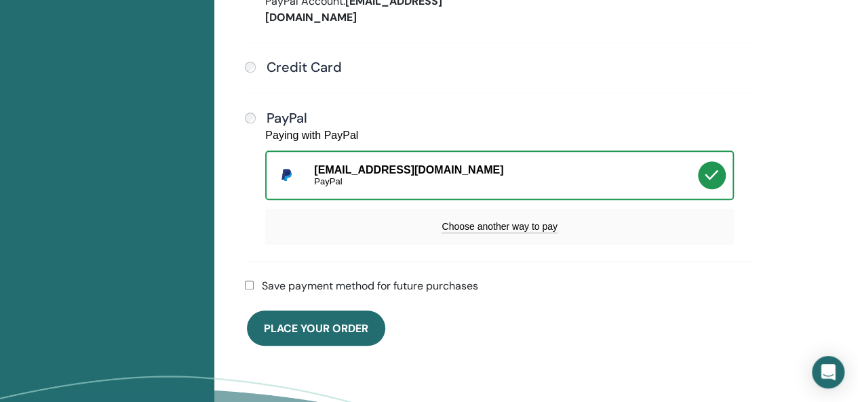
click at [349, 321] on span "Place Your Order" at bounding box center [316, 328] width 104 height 14
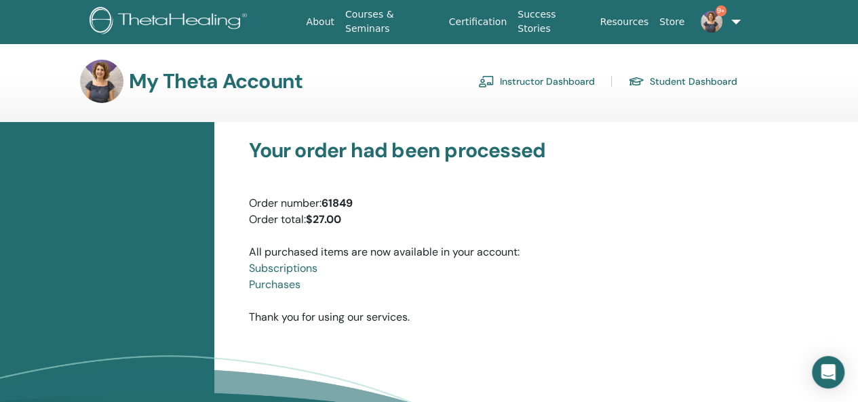
click at [408, 26] on link "Courses & Seminars" at bounding box center [392, 21] width 104 height 39
click at [408, 20] on link "Courses & Seminars" at bounding box center [392, 21] width 104 height 39
